Goal: Information Seeking & Learning: Understand process/instructions

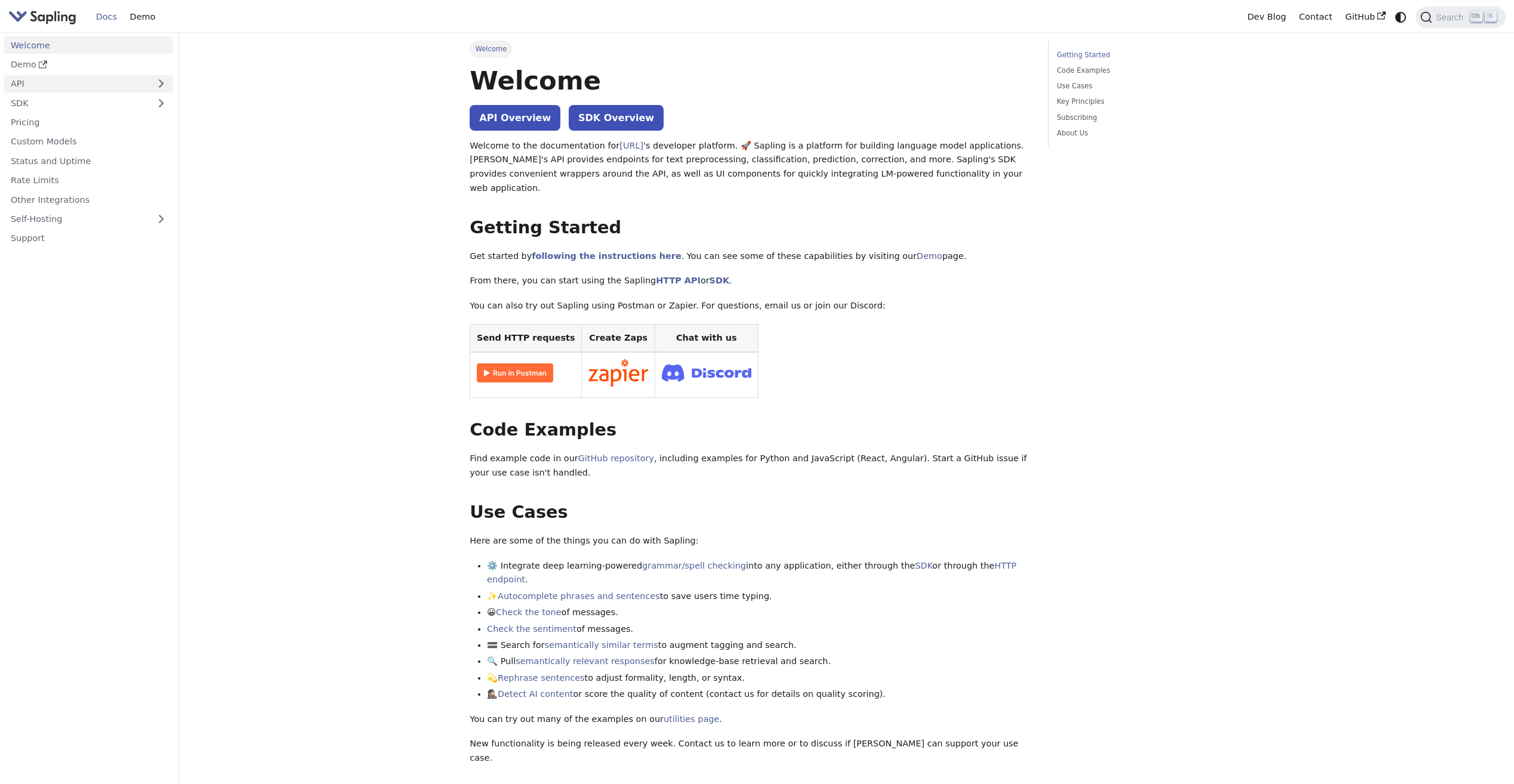
click at [33, 80] on link "API" at bounding box center [76, 84] width 145 height 18
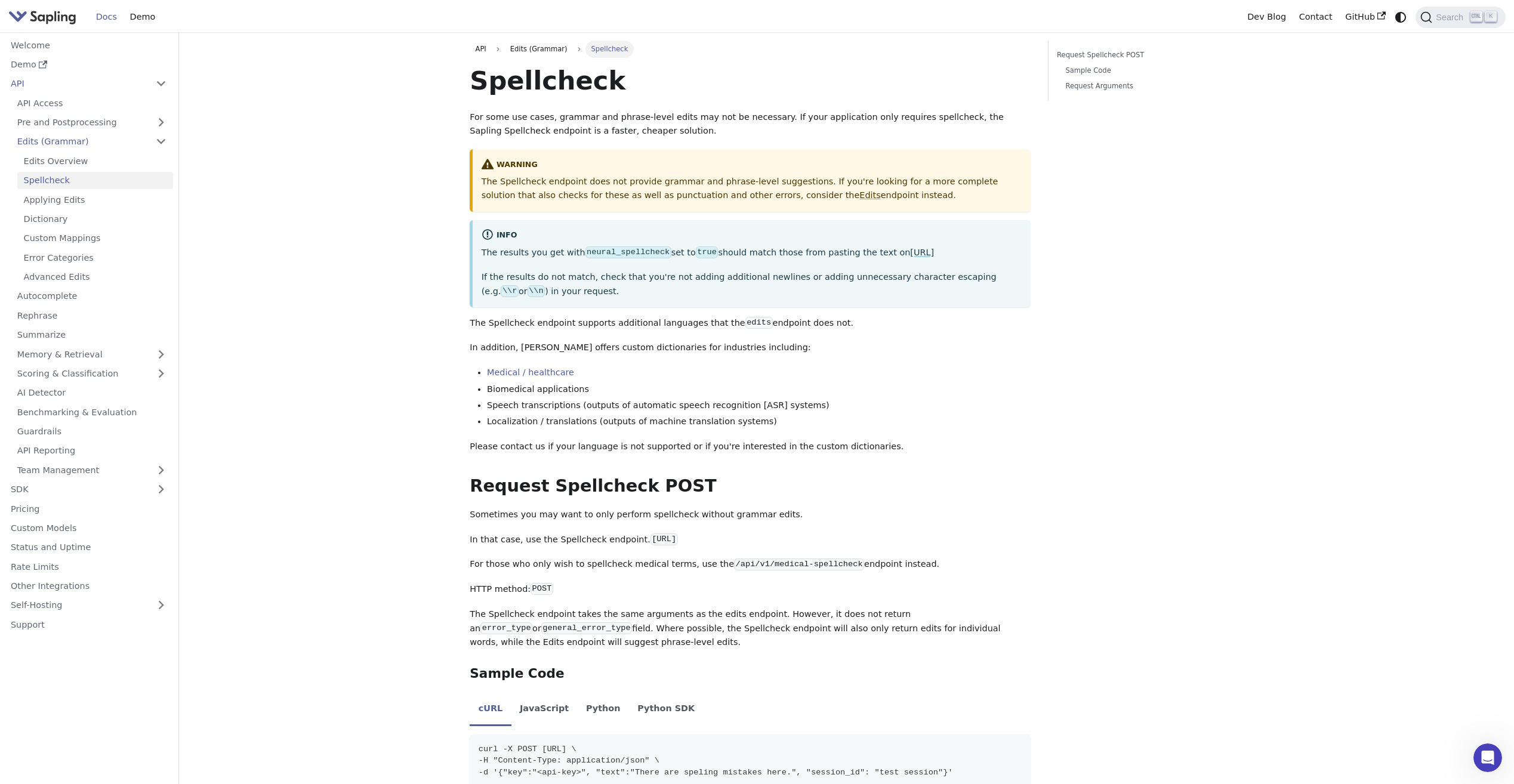
click at [910, 251] on link "https://sapling.ai/utilities/spelling" at bounding box center [922, 252] width 24 height 9
click at [910, 252] on link "https://sapling.ai/utilities/spelling" at bounding box center [922, 252] width 24 height 9
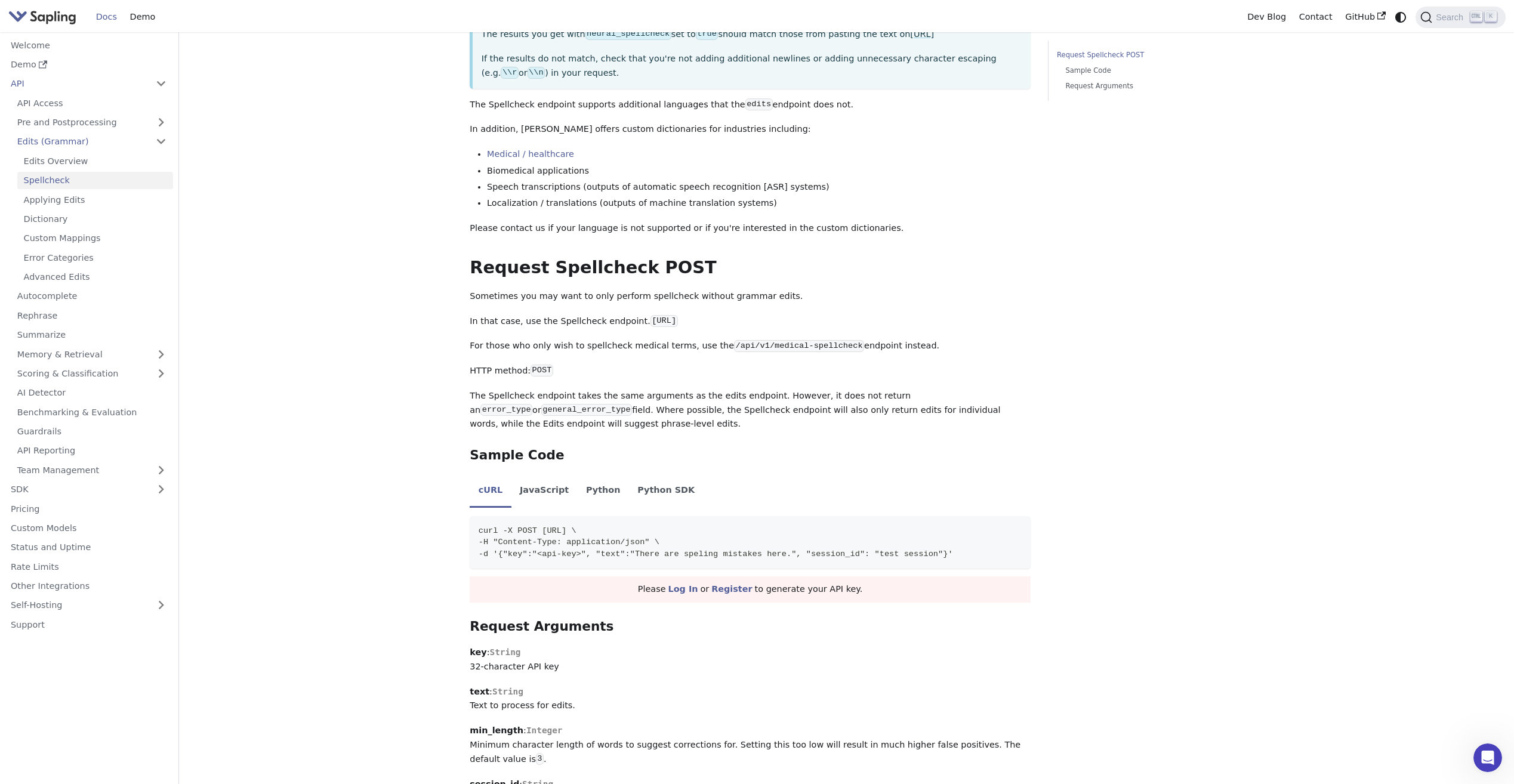
scroll to position [238, 0]
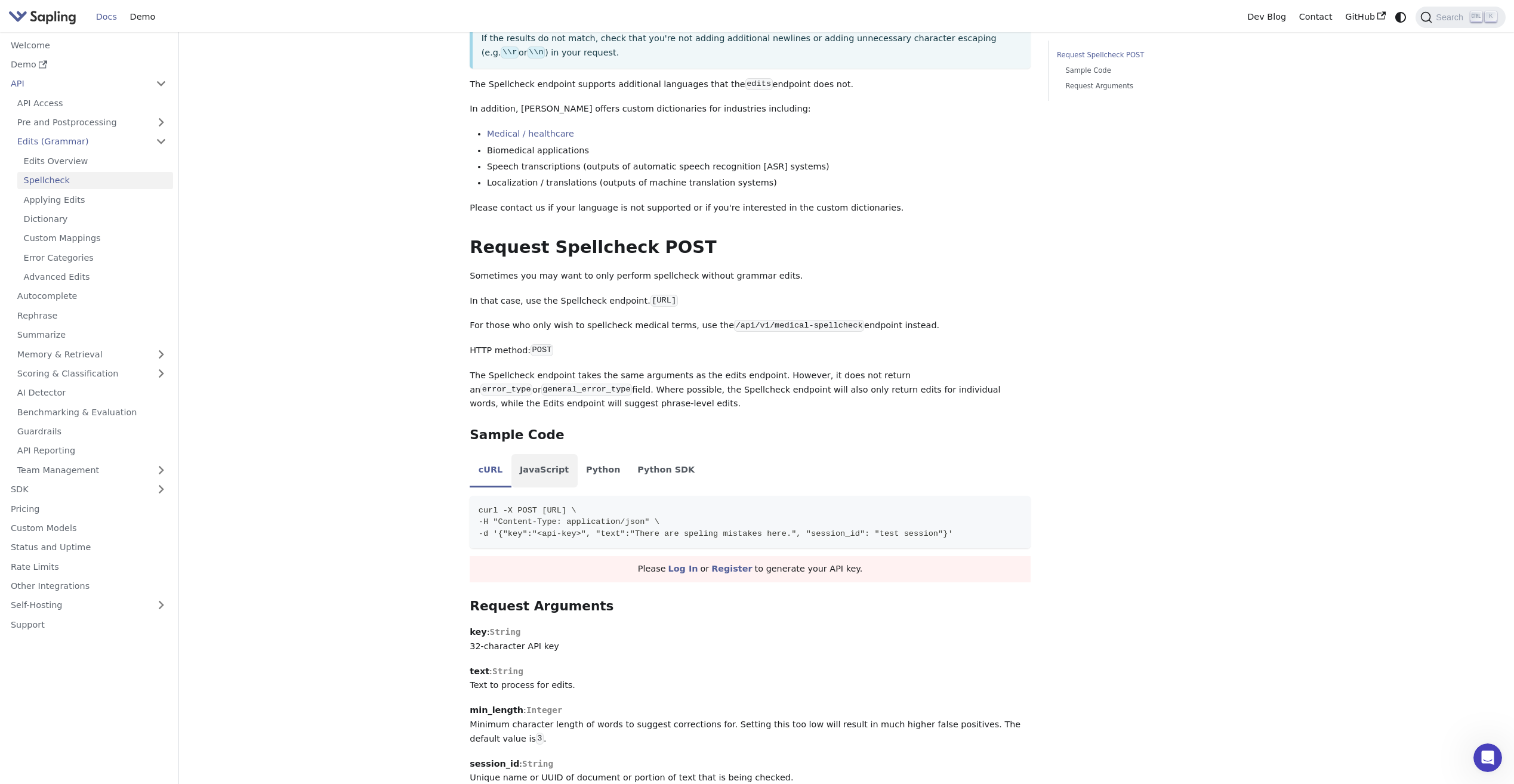
click at [546, 471] on li "JavaScript" at bounding box center [544, 470] width 66 height 33
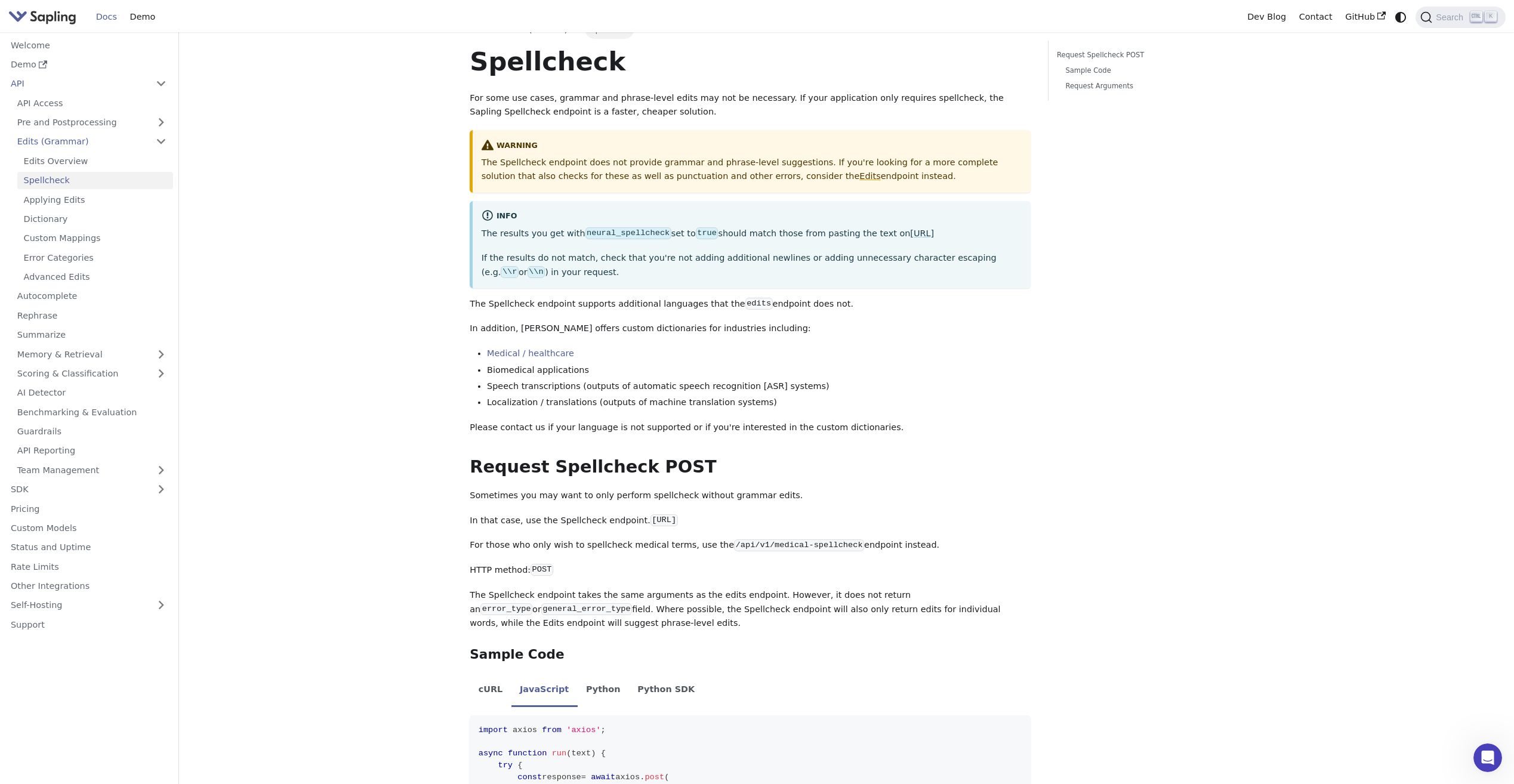
scroll to position [0, 0]
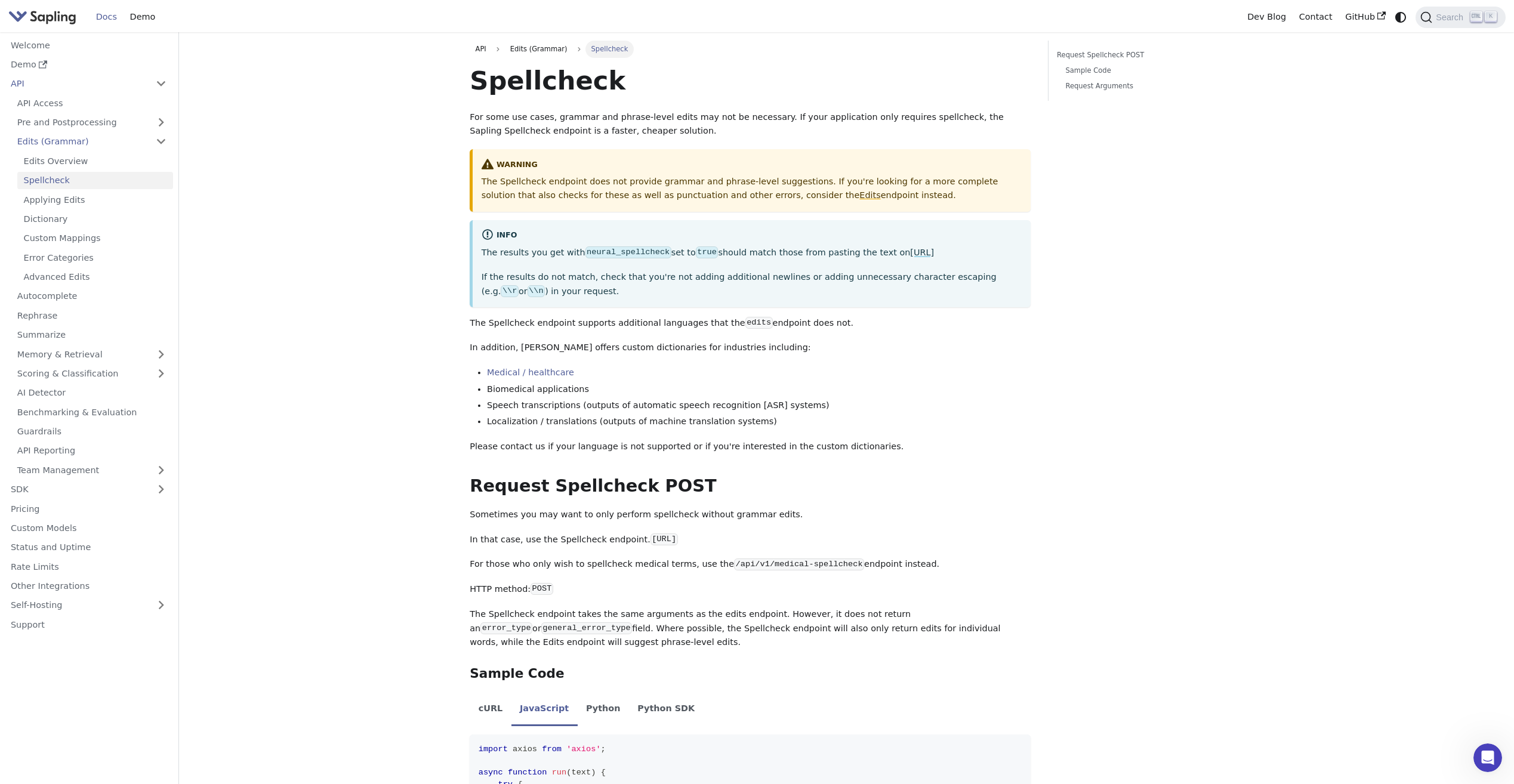
click at [910, 254] on link "https://sapling.ai/utilities/spelling" at bounding box center [922, 252] width 24 height 9
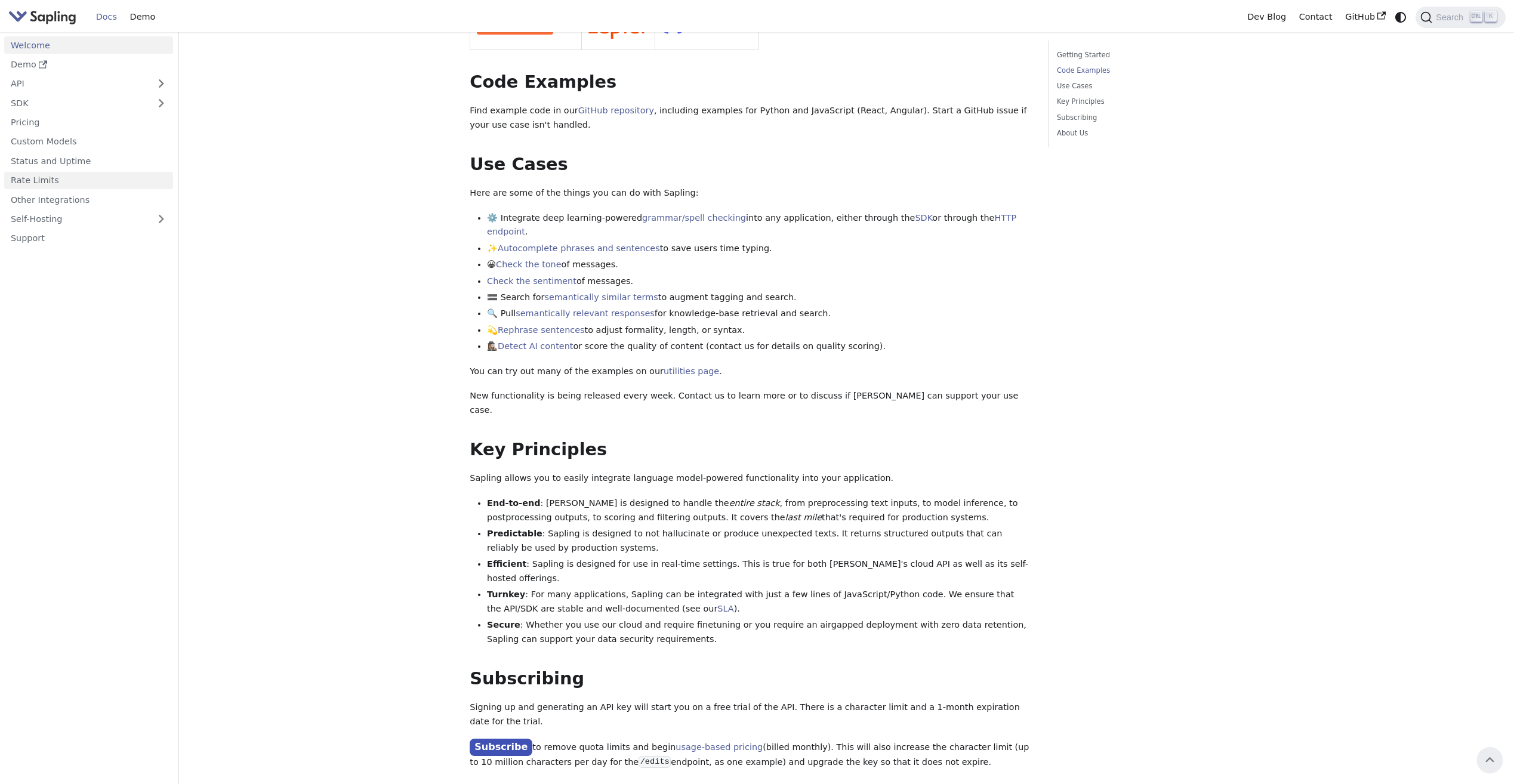
scroll to position [295, 0]
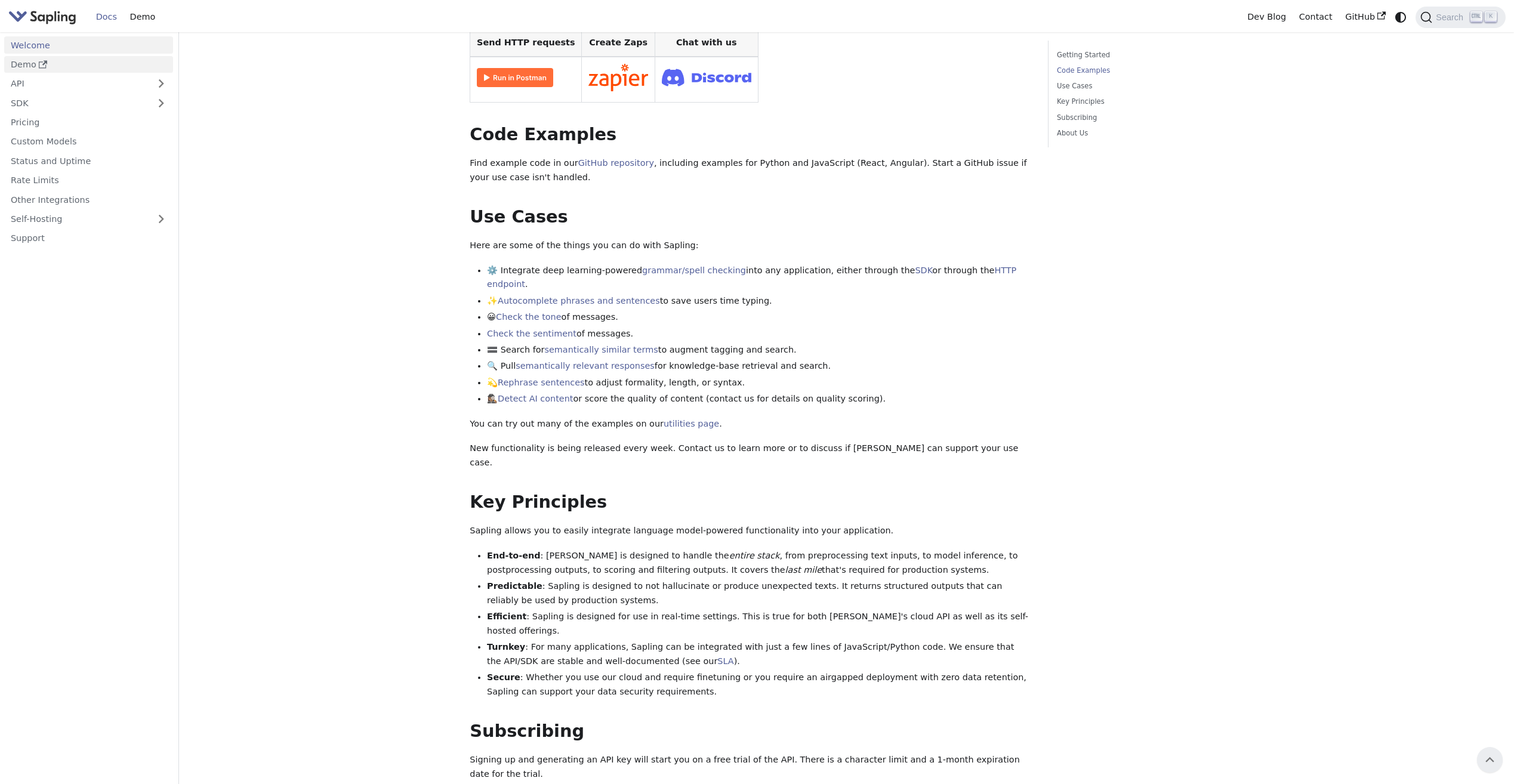
click at [22, 66] on link "Demo" at bounding box center [88, 64] width 169 height 18
